Goal: Find specific page/section: Find specific page/section

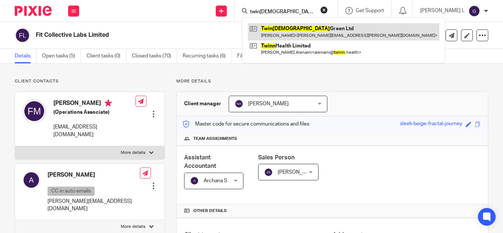
type input "twin[DEMOGRAPHIC_DATA]"
click at [321, 34] on link at bounding box center [343, 31] width 191 height 17
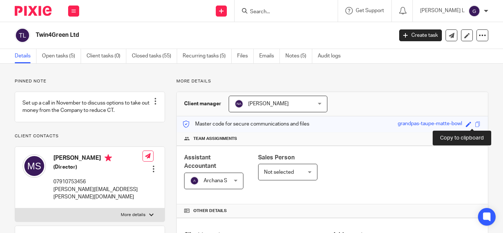
click at [475, 124] on span at bounding box center [478, 125] width 6 height 6
click at [475, 123] on span at bounding box center [478, 125] width 6 height 6
